Goal: Complete application form

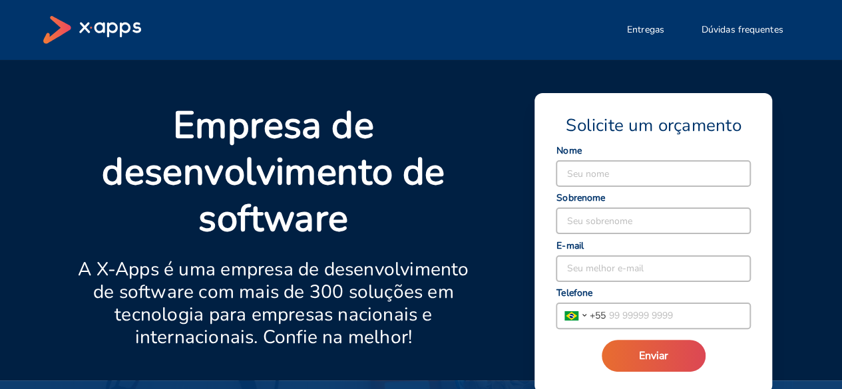
click at [639, 170] on input at bounding box center [653, 173] width 194 height 25
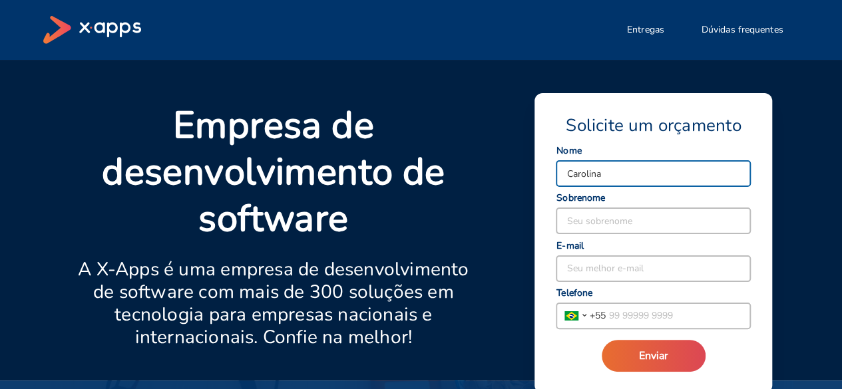
type input "Carolina"
click at [566, 218] on input at bounding box center [653, 220] width 194 height 25
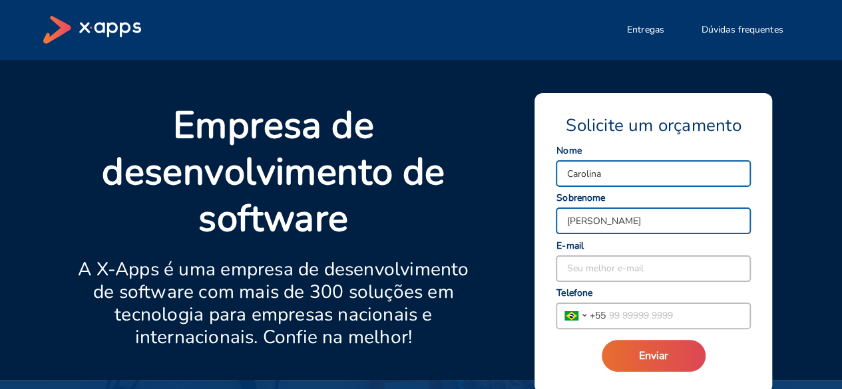
type input "[PERSON_NAME]"
click at [644, 263] on input at bounding box center [653, 268] width 194 height 25
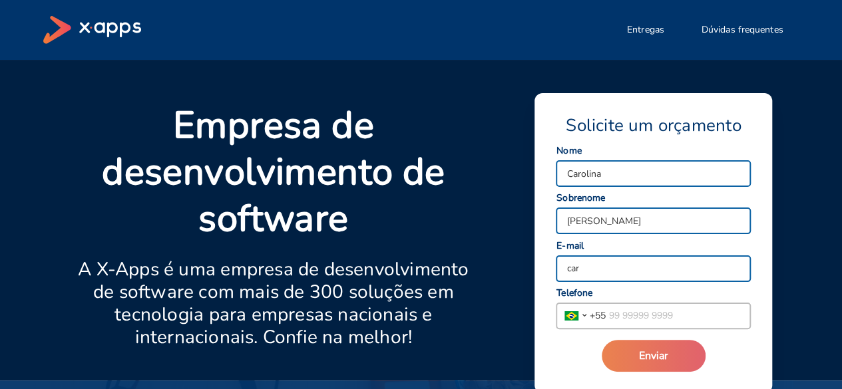
type input "[EMAIL_ADDRESS][DOMAIN_NAME]"
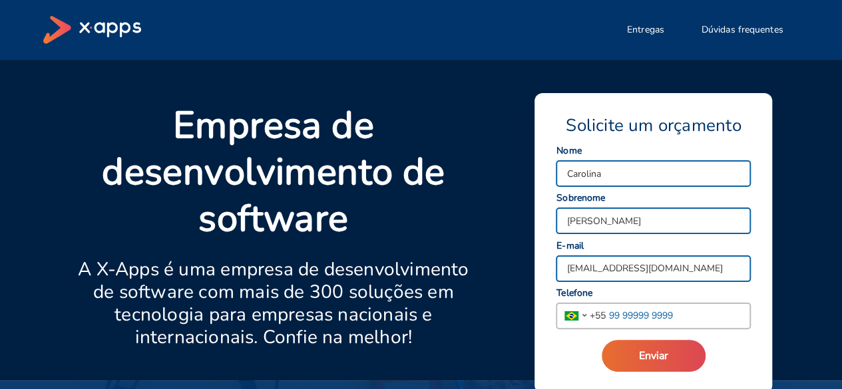
click at [654, 320] on input "tel" at bounding box center [678, 315] width 144 height 25
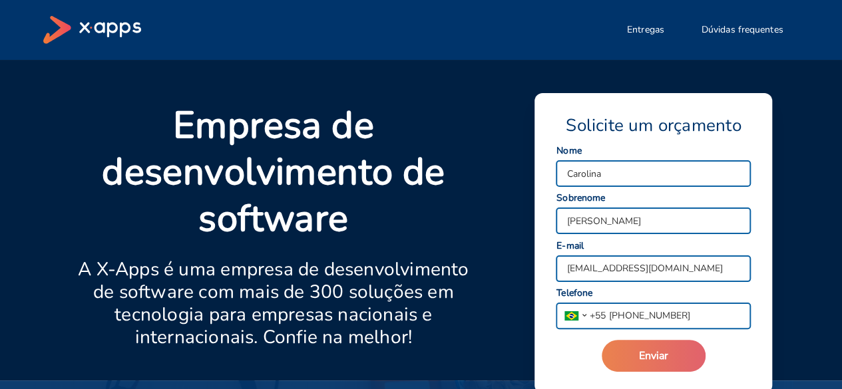
type input "[PHONE_NUMBER]"
click at [644, 357] on span "Enviar" at bounding box center [653, 356] width 29 height 15
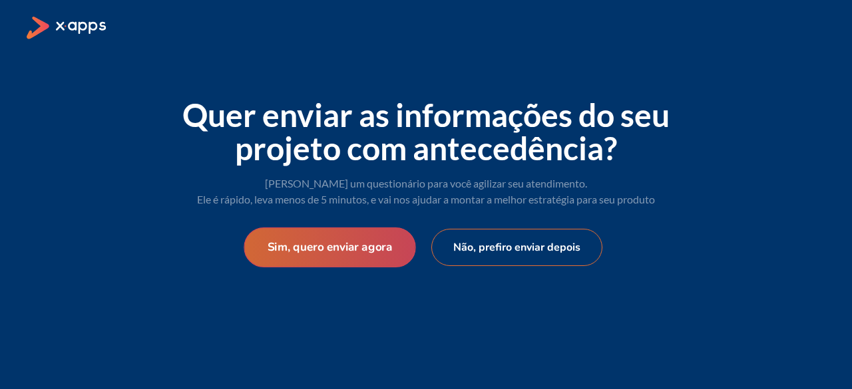
click at [335, 246] on button "Sim, quero enviar agora" at bounding box center [330, 248] width 172 height 40
